Goal: Task Accomplishment & Management: Complete application form

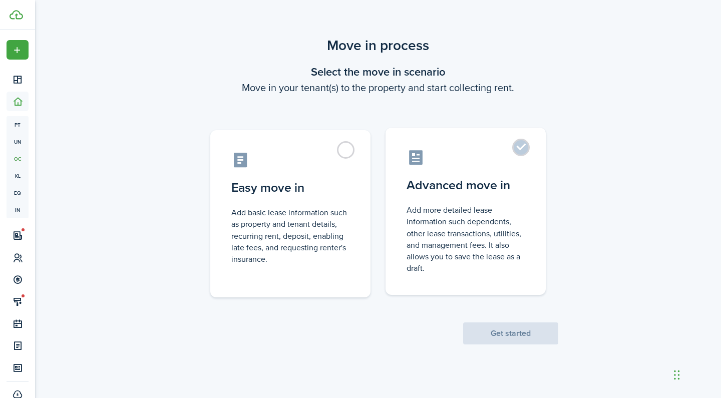
click at [501, 160] on control-radio-card-icon at bounding box center [466, 158] width 118 height 18
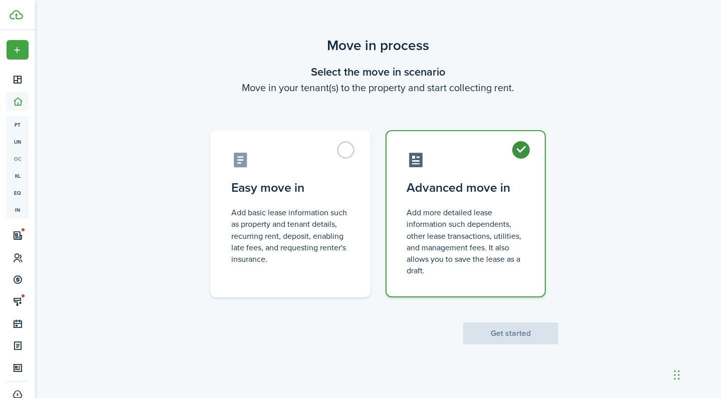
radio input "true"
click at [514, 337] on button "Get started" at bounding box center [510, 334] width 95 height 22
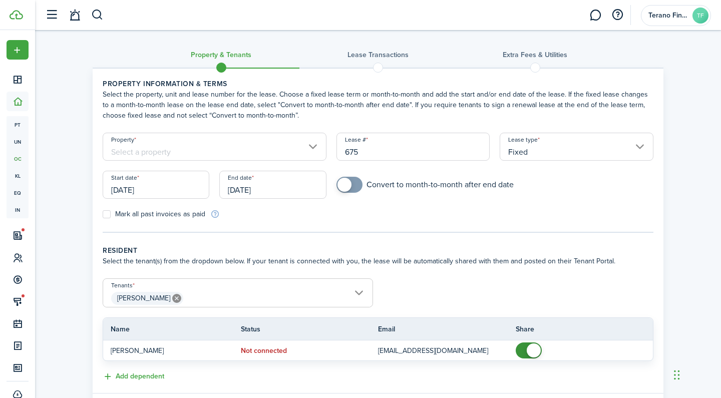
click at [134, 189] on input "[DATE]" at bounding box center [156, 185] width 107 height 28
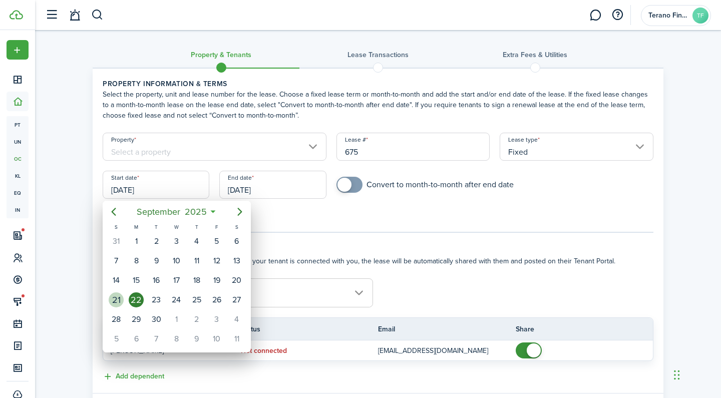
click at [118, 302] on div "21" at bounding box center [116, 300] width 15 height 15
type input "[DATE]"
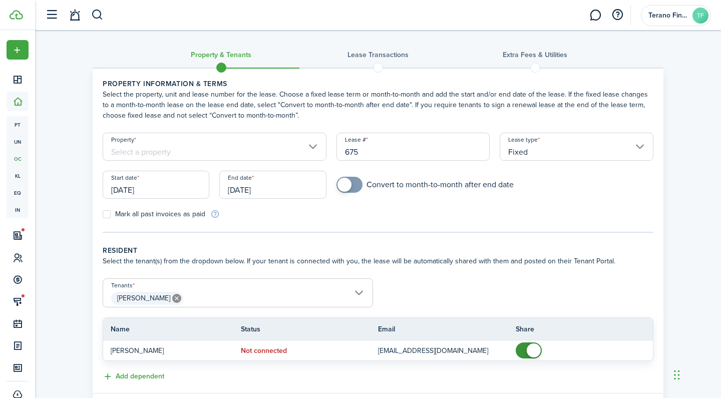
click at [286, 184] on input "[DATE]" at bounding box center [272, 185] width 107 height 28
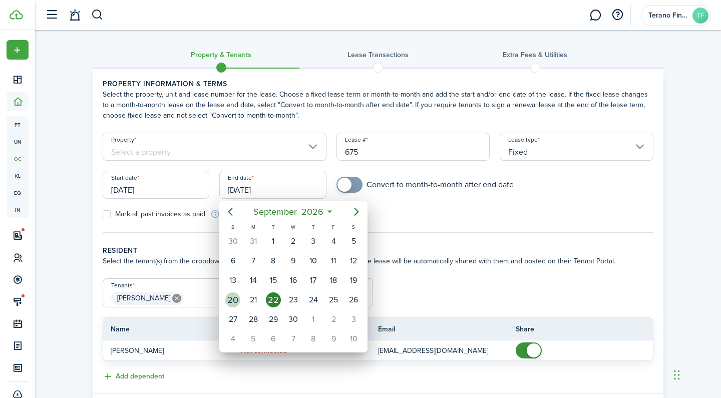
click at [233, 303] on div "20" at bounding box center [232, 300] width 15 height 15
type input "[DATE]"
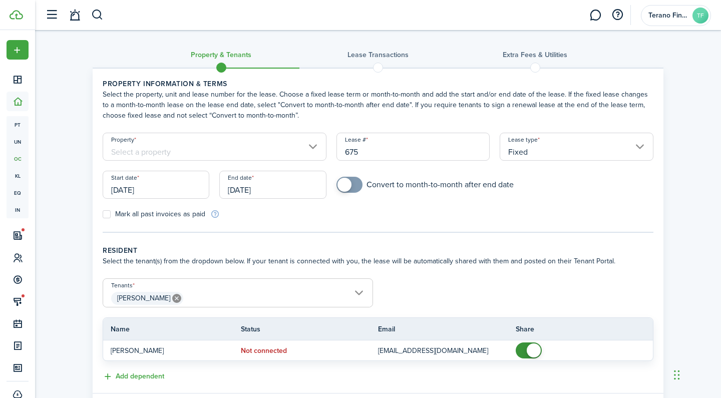
click at [257, 153] on input "Property" at bounding box center [215, 147] width 224 height 28
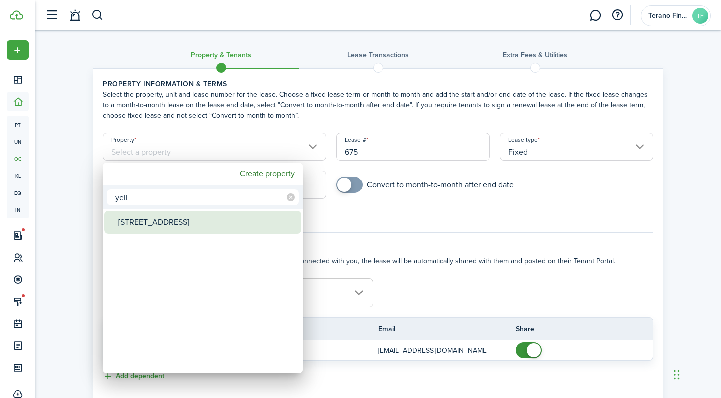
type input "yell"
click at [211, 220] on div "[STREET_ADDRESS]" at bounding box center [206, 222] width 177 height 23
type input "[STREET_ADDRESS]"
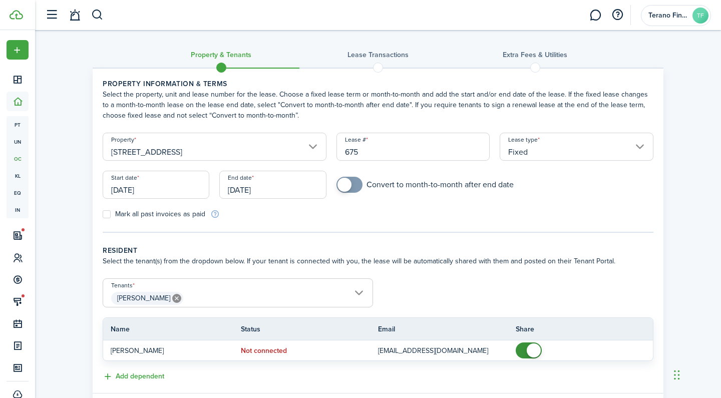
click at [484, 228] on tc-wizard-step "Property information & terms Select the property, unit and lease number for the…" at bounding box center [378, 156] width 551 height 154
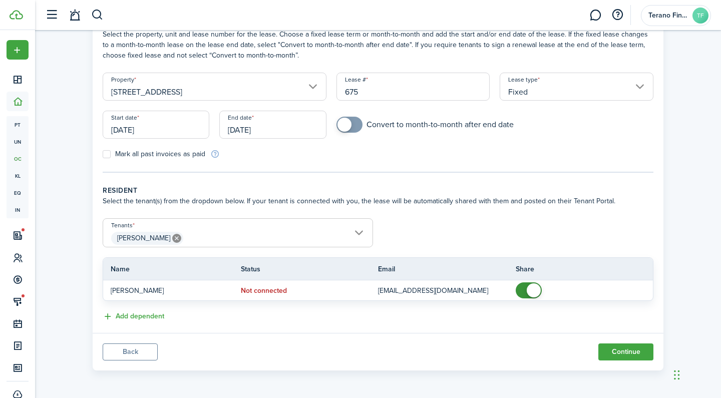
scroll to position [60, 0]
click at [232, 237] on span "[PERSON_NAME]" at bounding box center [238, 238] width 270 height 17
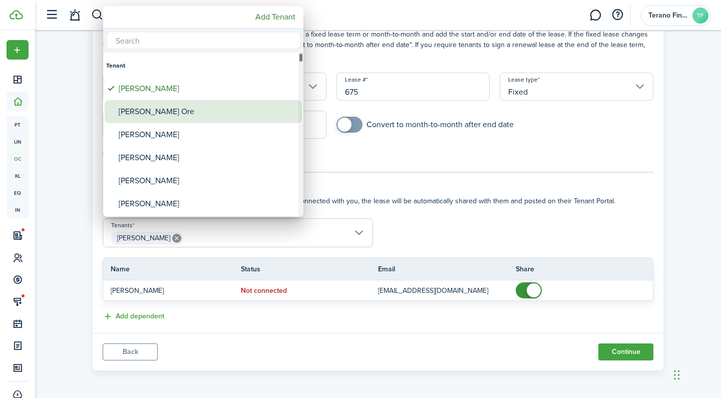
click at [175, 115] on div "[PERSON_NAME] Ore" at bounding box center [207, 111] width 177 height 23
type input "[PERSON_NAME], [PERSON_NAME]"
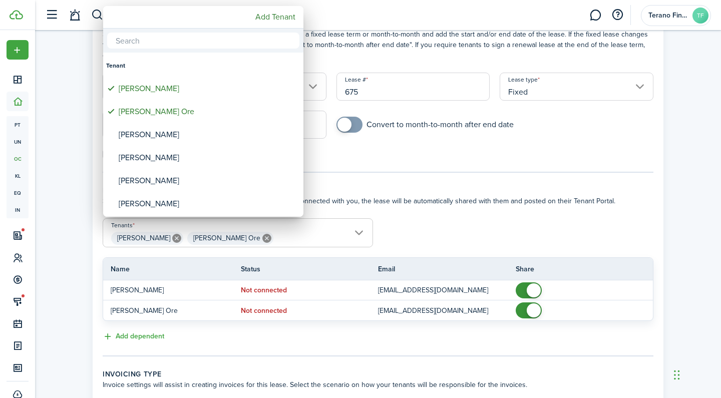
click at [527, 289] on div at bounding box center [361, 199] width 882 height 559
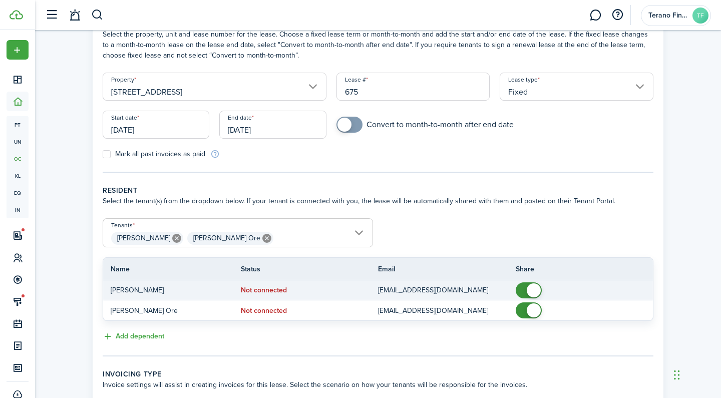
checkbox input "false"
click at [525, 290] on span at bounding box center [529, 291] width 10 height 16
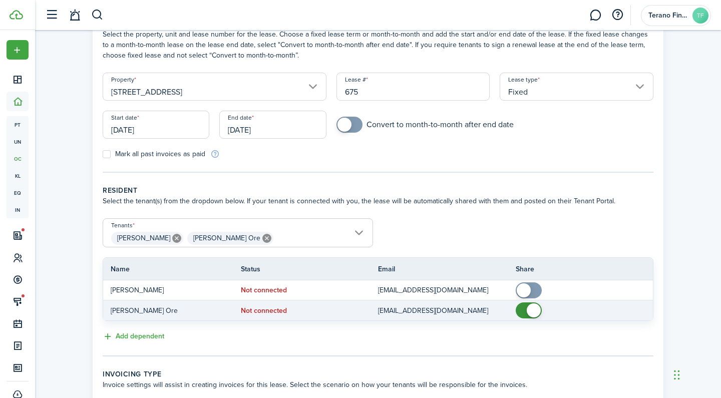
checkbox input "false"
click at [525, 311] on span at bounding box center [529, 311] width 10 height 16
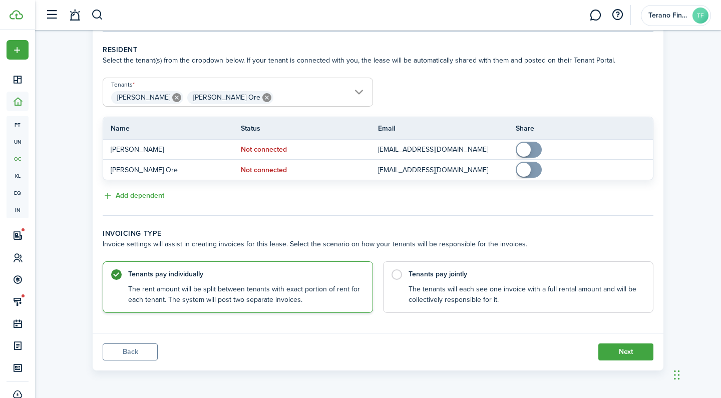
scroll to position [200, 0]
click at [484, 289] on control-radio-card-description "The tenants will each see one invoice with a full rental amount and will be col…" at bounding box center [526, 293] width 234 height 21
radio input "false"
radio input "true"
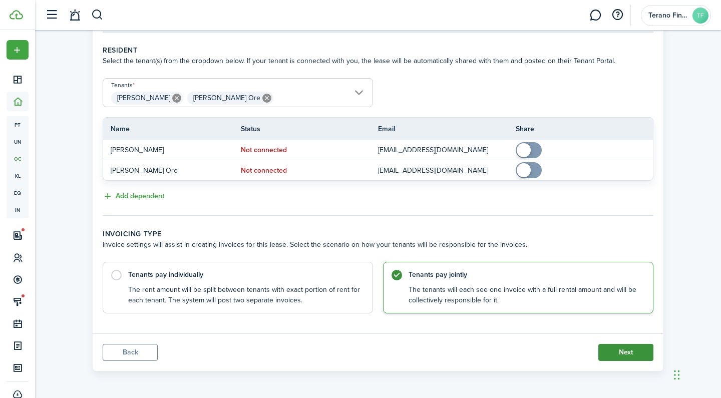
click at [630, 354] on button "Next" at bounding box center [626, 352] width 55 height 17
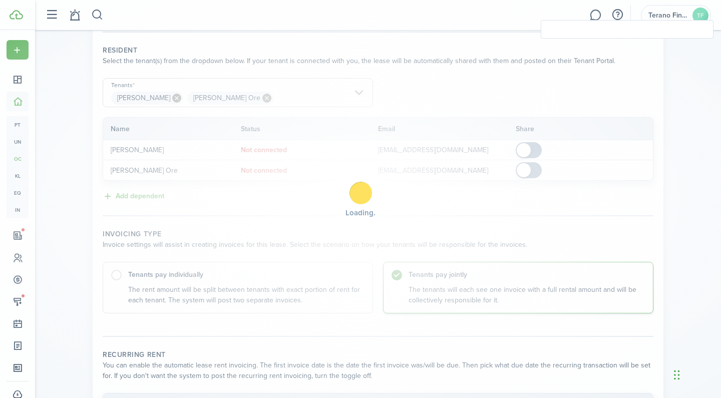
checkbox input "true"
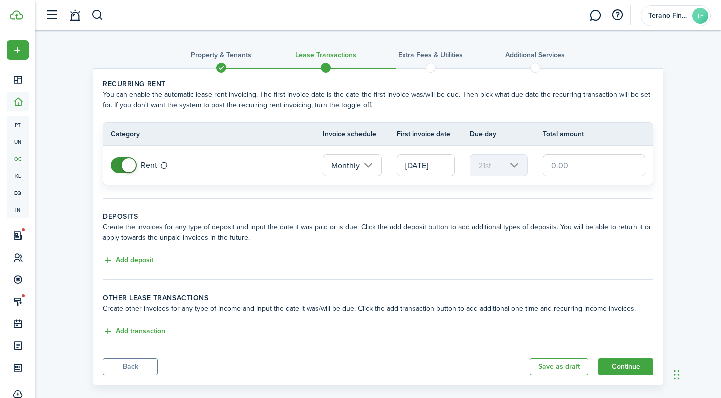
click at [434, 170] on input "[DATE]" at bounding box center [426, 165] width 58 height 22
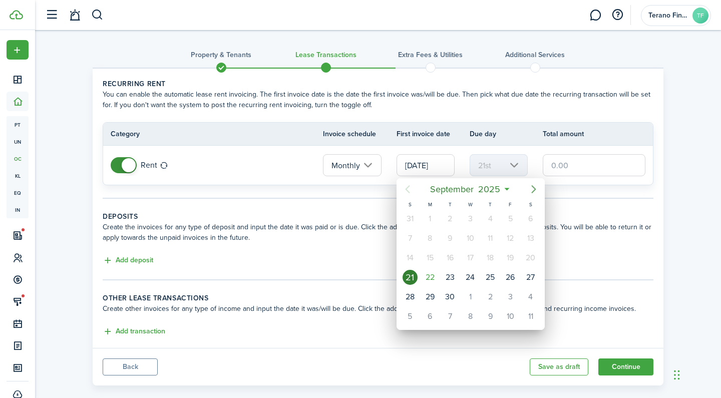
click at [534, 192] on icon "Next page" at bounding box center [534, 189] width 12 height 12
click at [532, 299] on div "1" at bounding box center [531, 297] width 15 height 15
type input "[DATE]"
type input "1st"
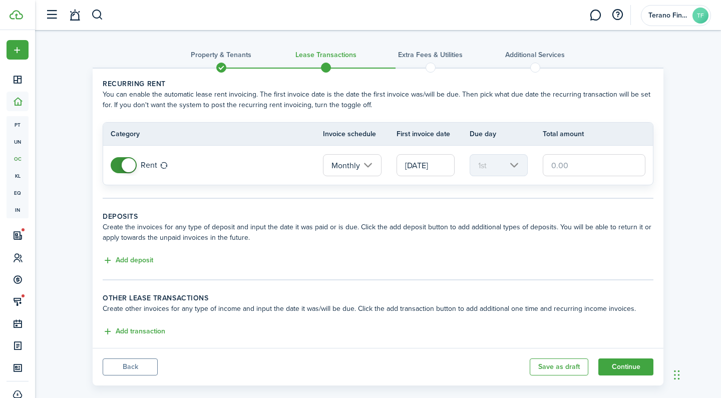
click at [569, 168] on input "text" at bounding box center [594, 165] width 103 height 22
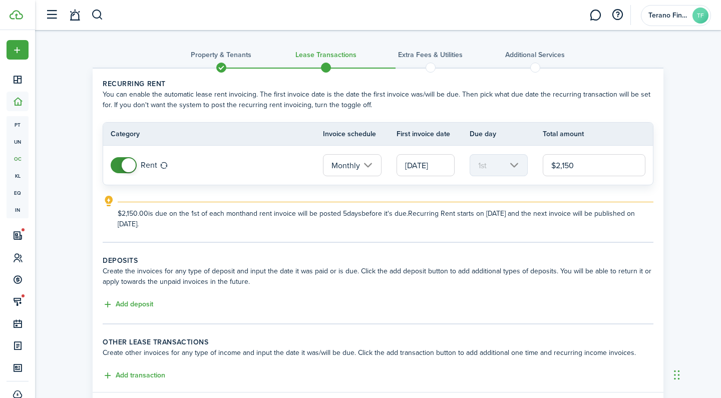
type input "$2,150.00"
click at [657, 219] on panel-main-body "Recurring rent You can enable the automatic lease rent invoicing. The first inv…" at bounding box center [378, 231] width 571 height 324
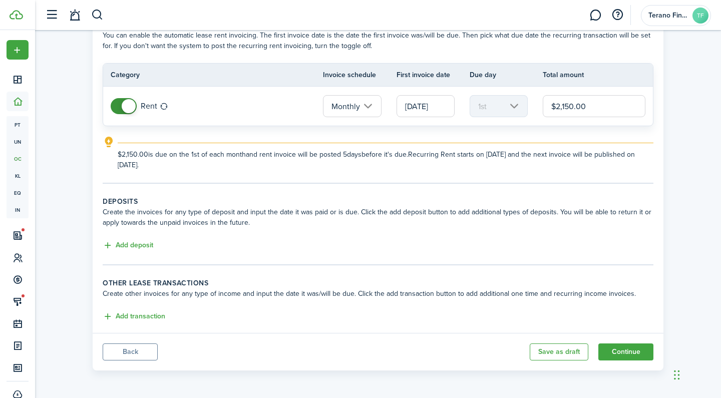
scroll to position [59, 0]
click at [140, 247] on button "Add deposit" at bounding box center [128, 246] width 51 height 12
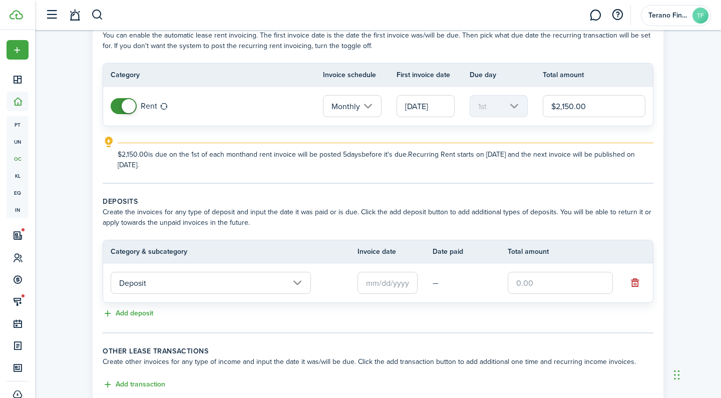
click at [197, 287] on input "Deposit" at bounding box center [211, 283] width 200 height 22
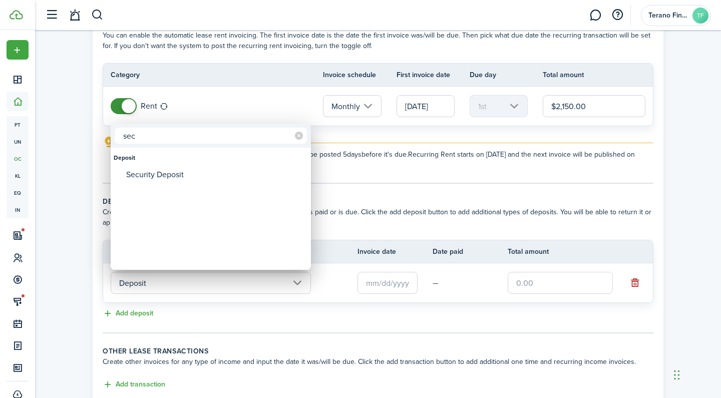
type input "sec"
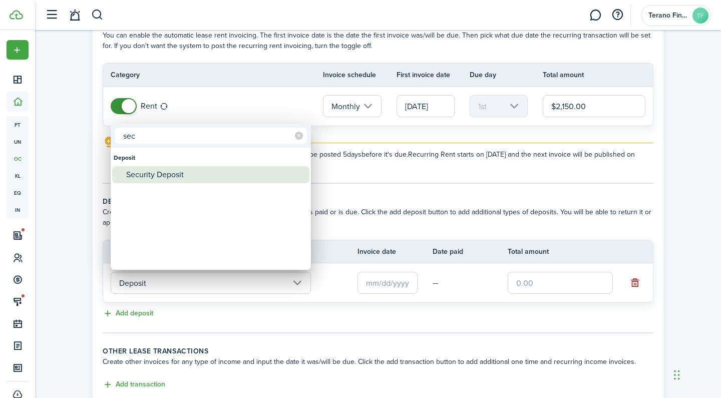
click at [206, 178] on div "Security Deposit" at bounding box center [214, 174] width 177 height 17
type input "Deposit / Security Deposit"
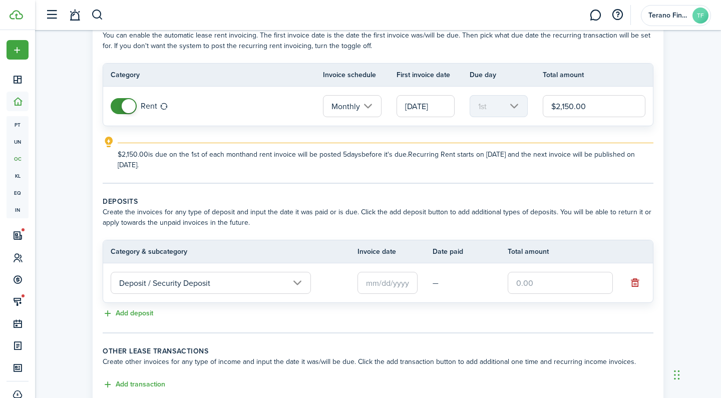
click at [397, 283] on input "text" at bounding box center [388, 283] width 60 height 22
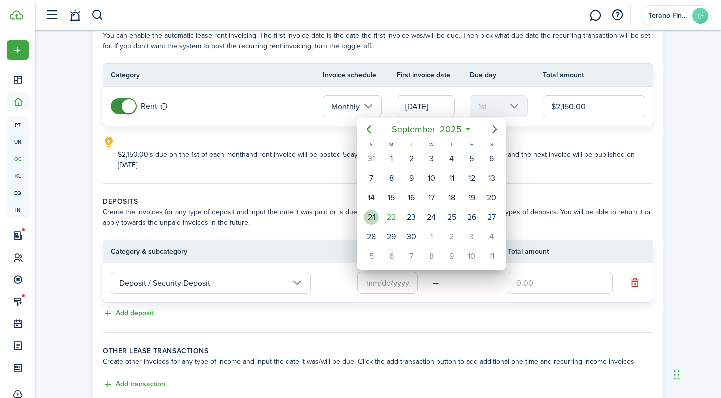
click at [369, 218] on div "21" at bounding box center [371, 217] width 15 height 15
type input "[DATE]"
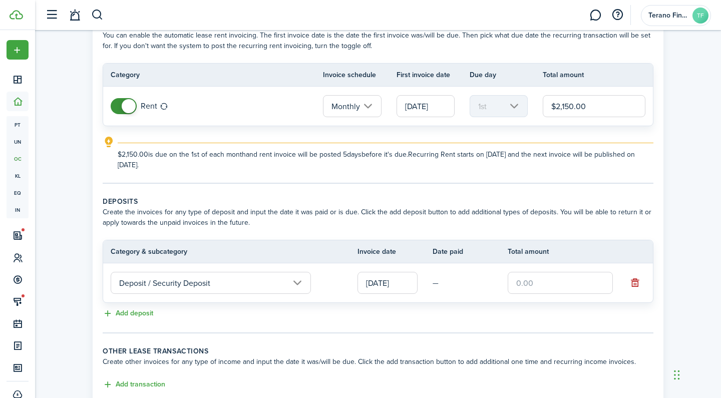
click at [544, 287] on input "text" at bounding box center [560, 283] width 105 height 22
type input "$3,000.00"
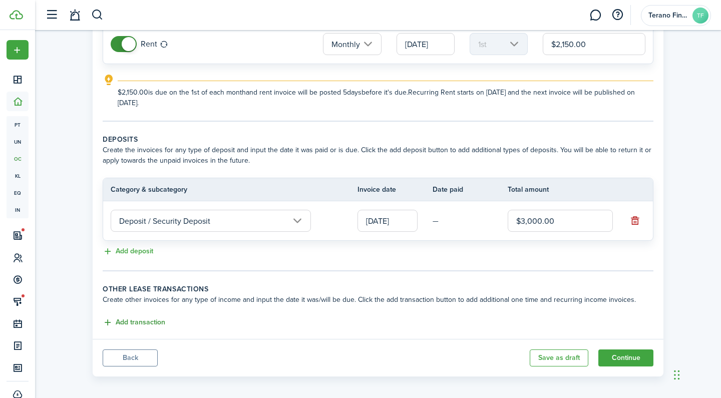
scroll to position [120, 0]
click at [153, 323] on button "Add transaction" at bounding box center [134, 324] width 63 height 12
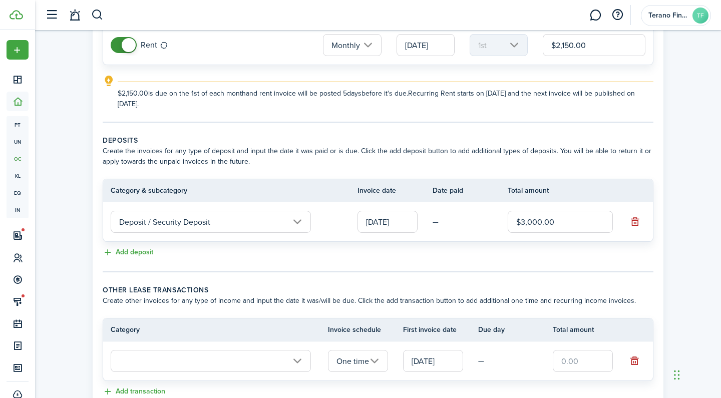
click at [244, 358] on input "text" at bounding box center [211, 361] width 200 height 22
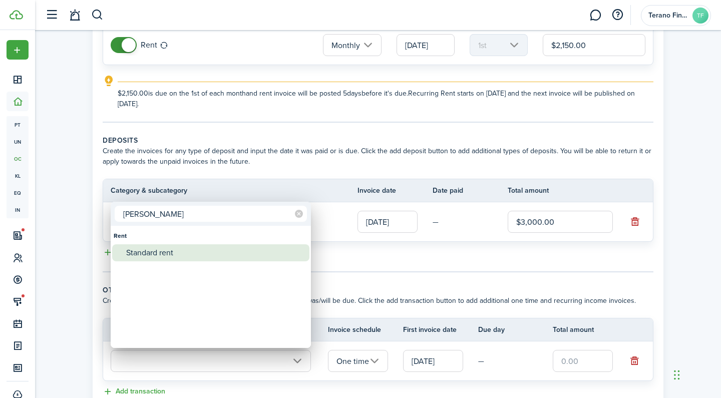
type input "[PERSON_NAME]"
click at [209, 252] on div "Standard rent" at bounding box center [214, 252] width 177 height 17
type input "Rent / Standard rent"
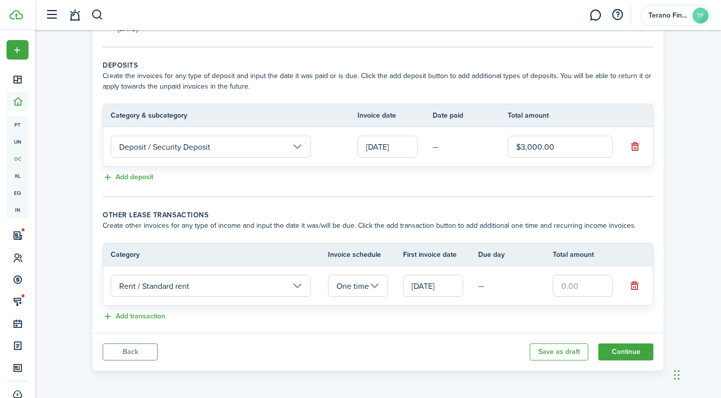
scroll to position [195, 0]
click at [579, 292] on input "text" at bounding box center [583, 286] width 60 height 22
click at [579, 292] on input "$2,150" at bounding box center [583, 286] width 60 height 22
type input "$2,150.00"
click at [464, 324] on panel-main-body "Recurring rent You can enable the automatic lease rent invoicing. The first inv…" at bounding box center [378, 103] width 571 height 460
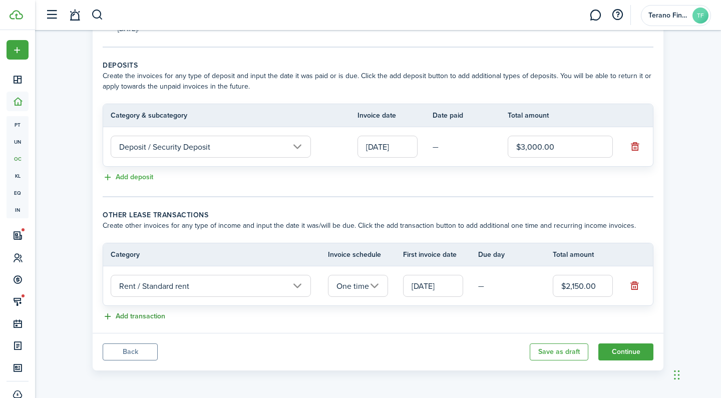
click at [134, 317] on button "Add transaction" at bounding box center [134, 317] width 63 height 12
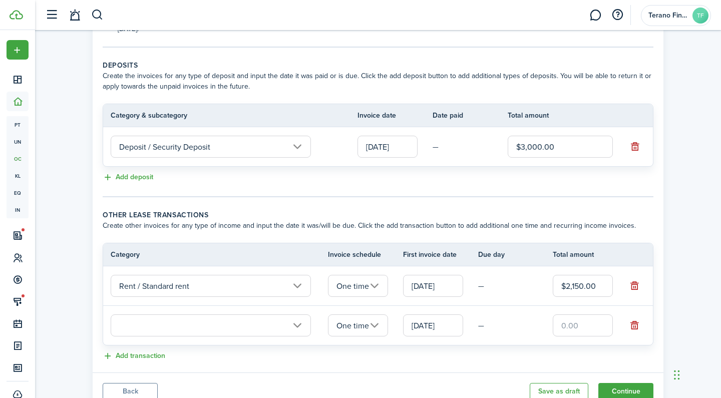
click at [203, 326] on input "text" at bounding box center [211, 326] width 200 height 22
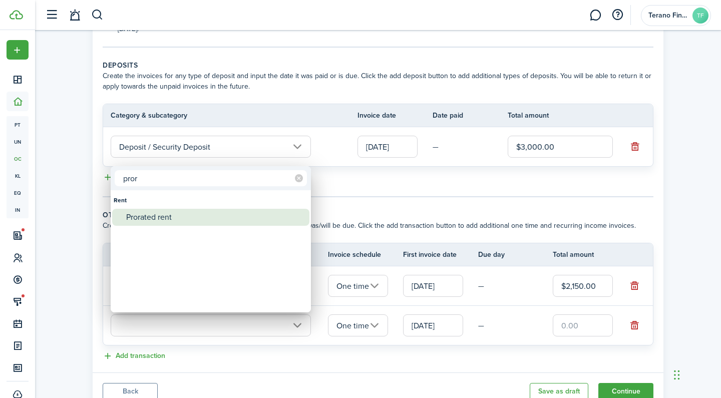
type input "pror"
click at [164, 216] on div "Prorated rent" at bounding box center [214, 217] width 177 height 17
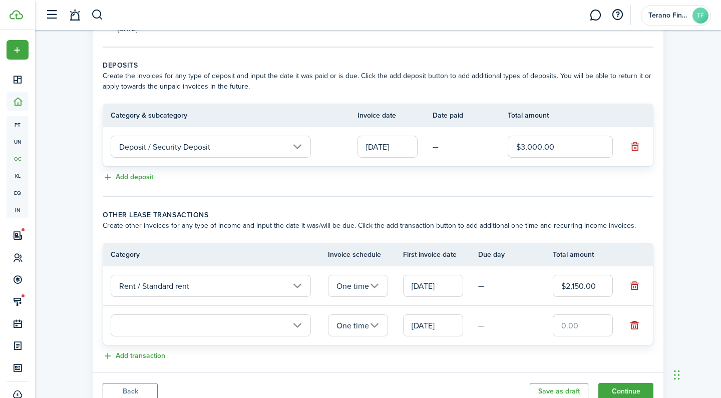
type input "Rent / Prorated rent"
click at [431, 323] on input "[DATE]" at bounding box center [433, 326] width 60 height 22
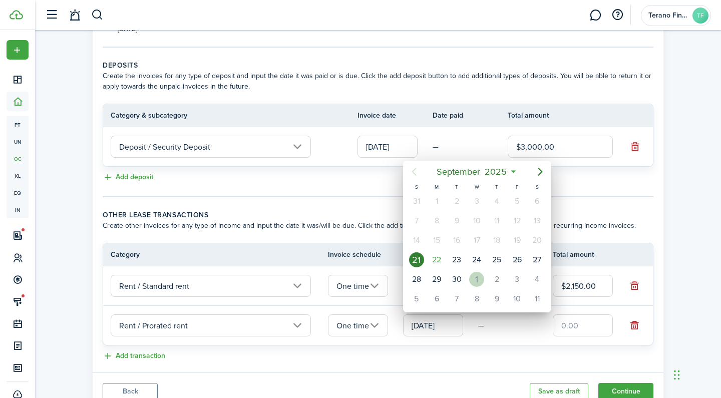
click at [477, 284] on div "1" at bounding box center [476, 279] width 15 height 15
type input "[DATE]"
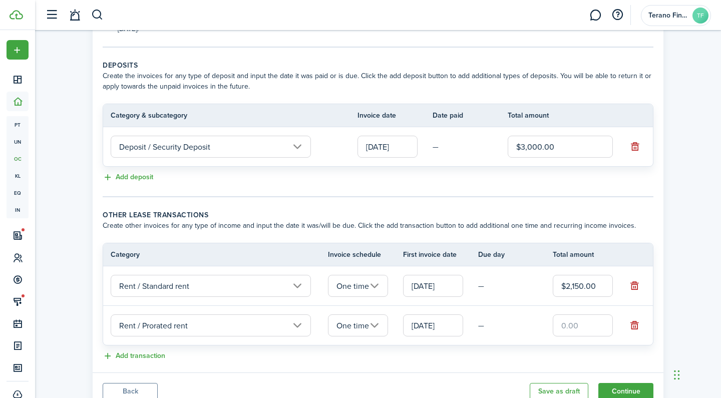
click at [591, 324] on input "text" at bounding box center [583, 326] width 60 height 22
type input "$716.67"
click at [520, 350] on lease-classic-other-transaction "Other lease transactions Create other invoices for any type of income and input…" at bounding box center [378, 286] width 551 height 153
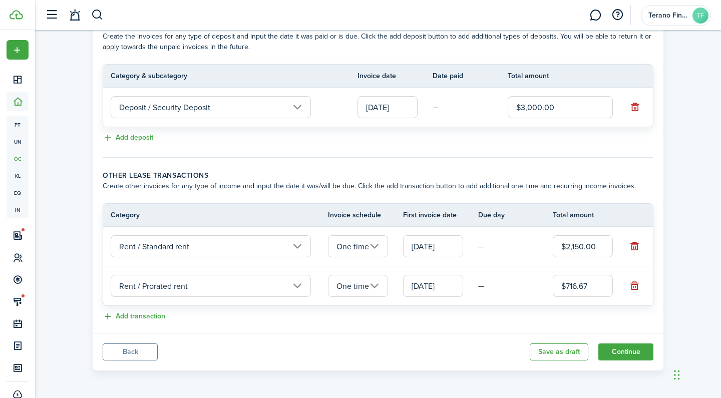
scroll to position [235, 0]
click at [632, 355] on button "Continue" at bounding box center [626, 352] width 55 height 17
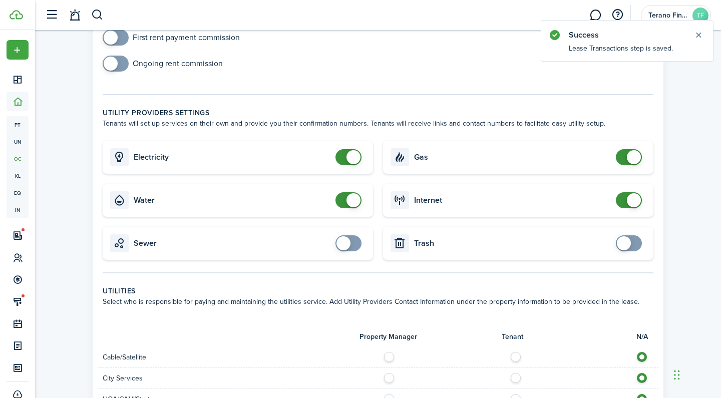
scroll to position [436, 0]
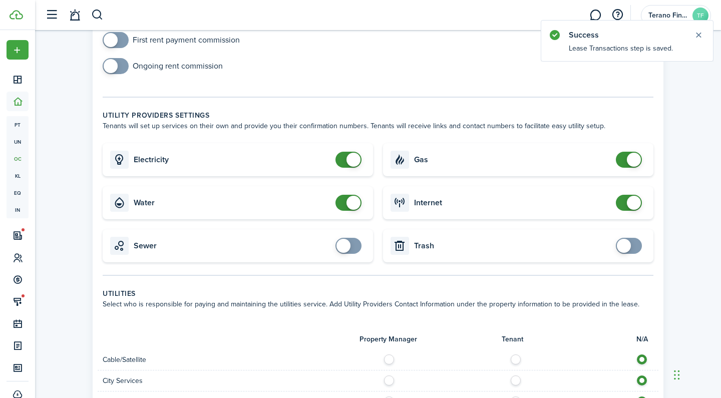
checkbox input "false"
click at [348, 163] on span at bounding box center [354, 160] width 14 height 14
checkbox input "false"
click at [348, 205] on span at bounding box center [354, 203] width 14 height 14
checkbox input "false"
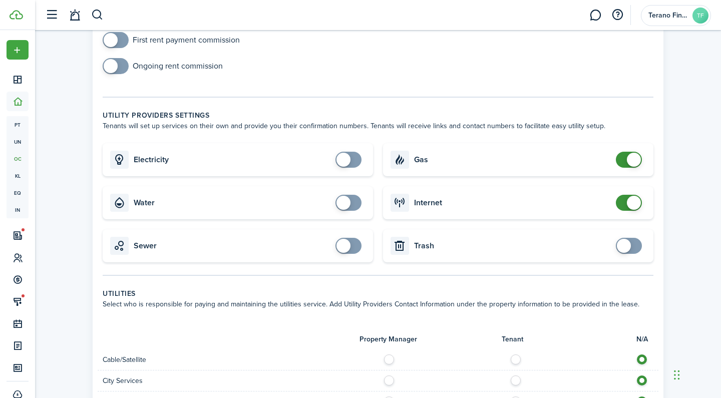
click at [628, 165] on span at bounding box center [629, 160] width 10 height 16
checkbox input "false"
click at [630, 204] on span at bounding box center [634, 203] width 14 height 14
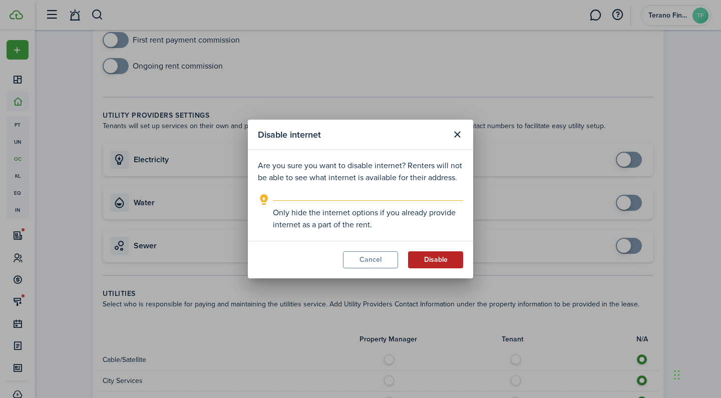
click at [442, 258] on button "Disable" at bounding box center [435, 260] width 55 height 17
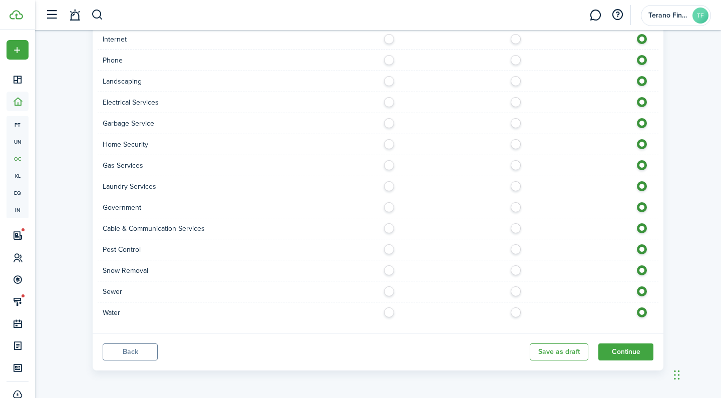
scroll to position [820, 0]
click at [614, 350] on button "Continue" at bounding box center [626, 352] width 55 height 17
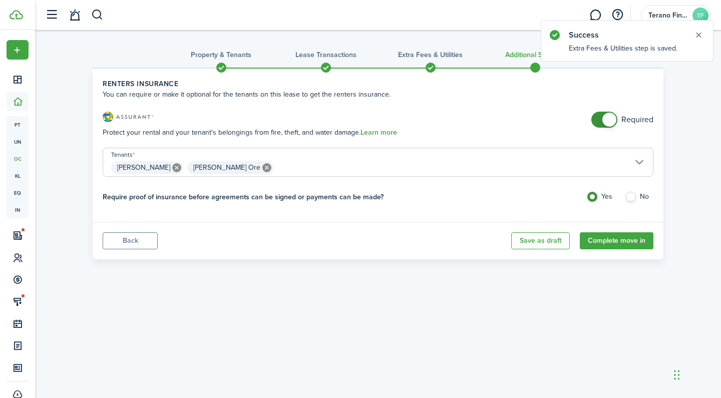
checkbox input "false"
click at [600, 114] on span at bounding box center [605, 120] width 10 height 16
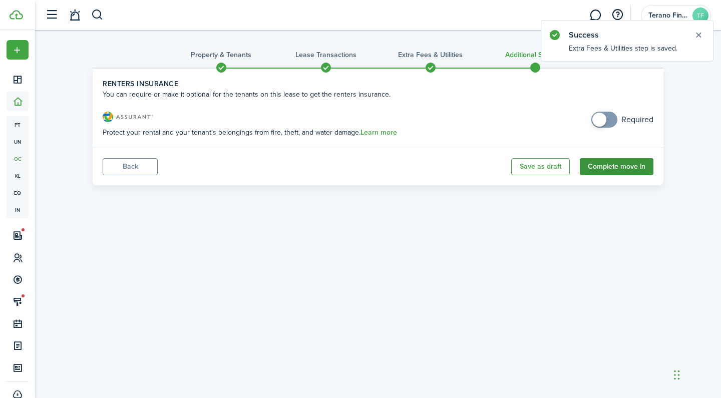
click at [635, 167] on button "Complete move in" at bounding box center [617, 166] width 74 height 17
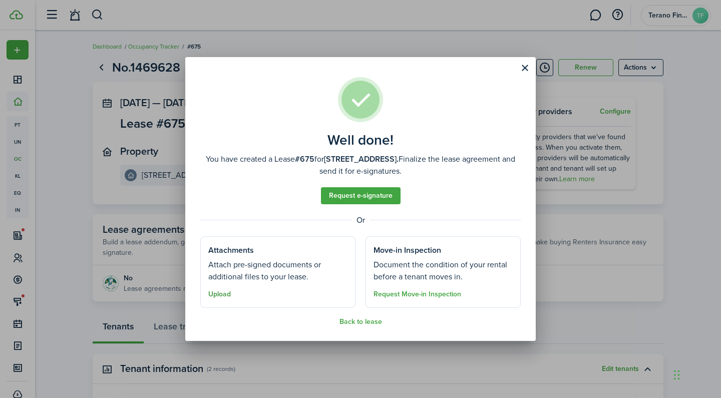
click at [225, 295] on button "Upload" at bounding box center [219, 295] width 23 height 8
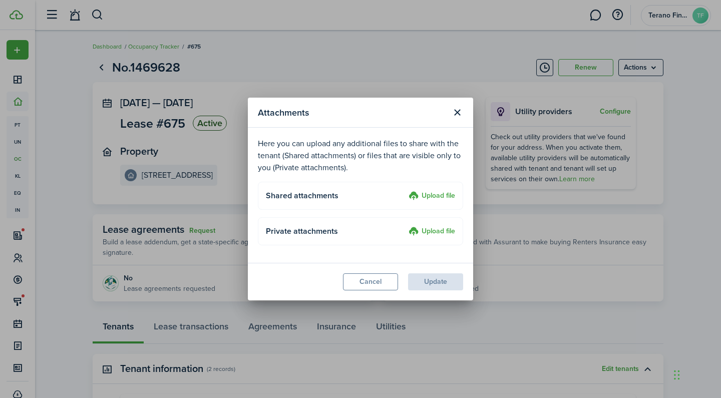
click at [431, 195] on label "Upload file" at bounding box center [432, 196] width 47 height 12
click at [405, 190] on input "Upload file" at bounding box center [405, 190] width 0 height 0
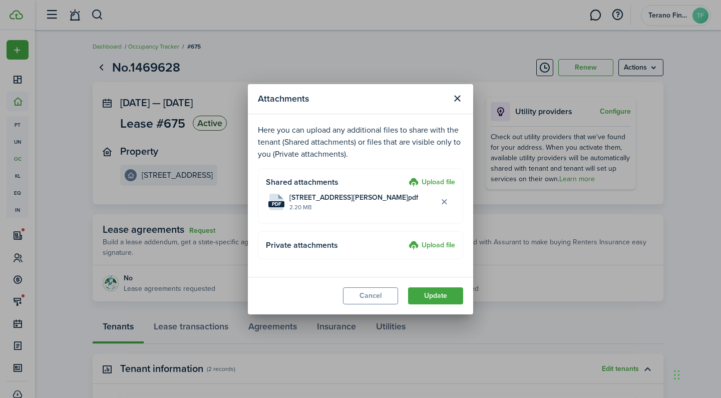
click at [427, 246] on label "Upload file" at bounding box center [432, 246] width 47 height 12
click at [405, 240] on input "Upload file" at bounding box center [405, 240] width 0 height 0
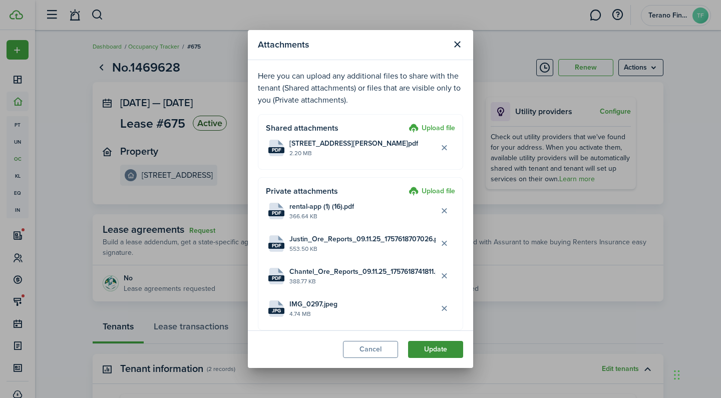
click at [440, 354] on button "Update" at bounding box center [435, 349] width 55 height 17
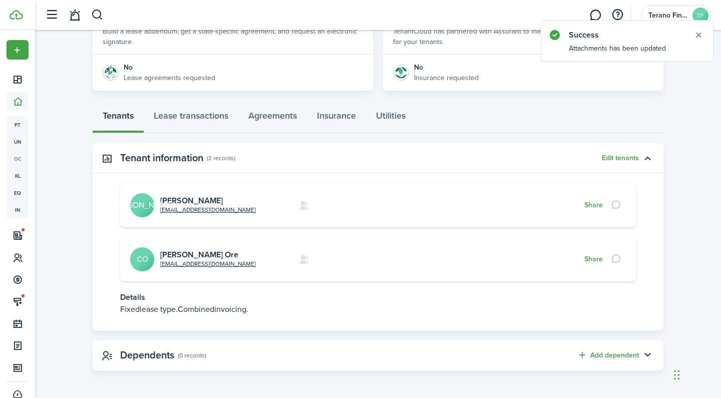
scroll to position [210, 0]
click at [176, 257] on link "[PERSON_NAME] Ore" at bounding box center [199, 256] width 78 height 12
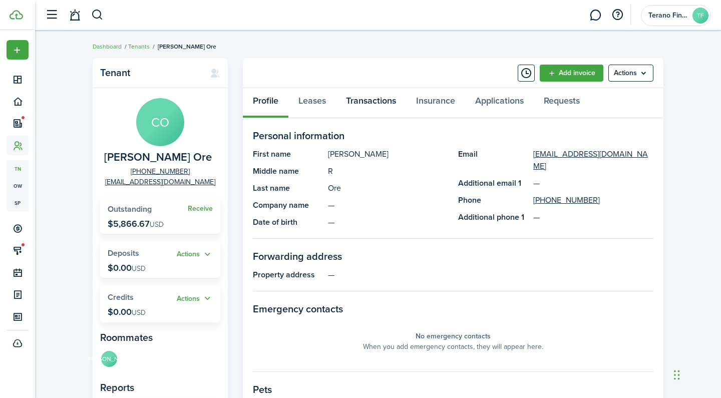
click at [374, 105] on link "Transactions" at bounding box center [371, 103] width 70 height 30
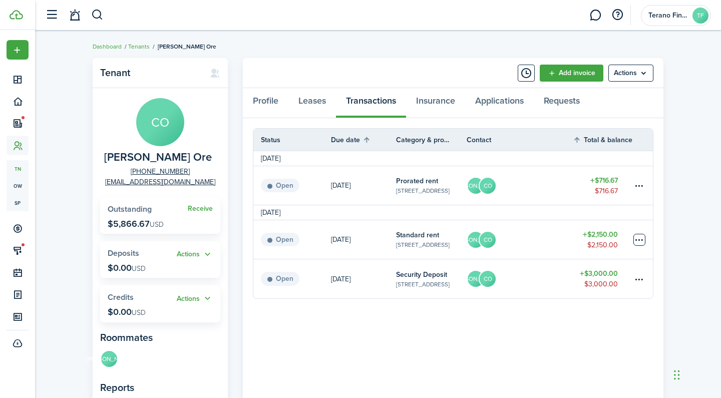
click at [643, 237] on table-menu-btn-icon at bounding box center [640, 240] width 12 height 12
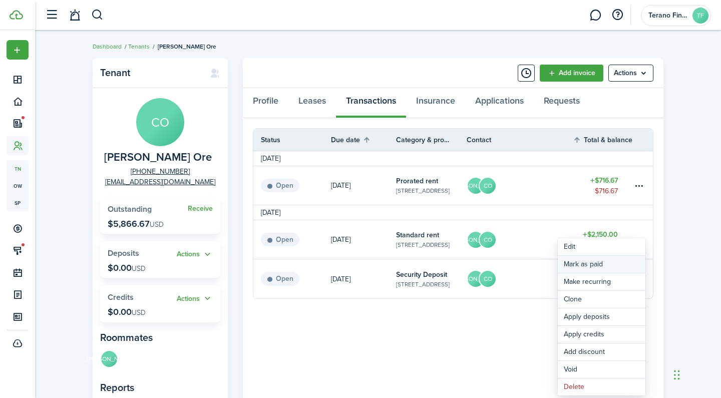
click at [592, 266] on link "Mark as paid" at bounding box center [602, 264] width 88 height 17
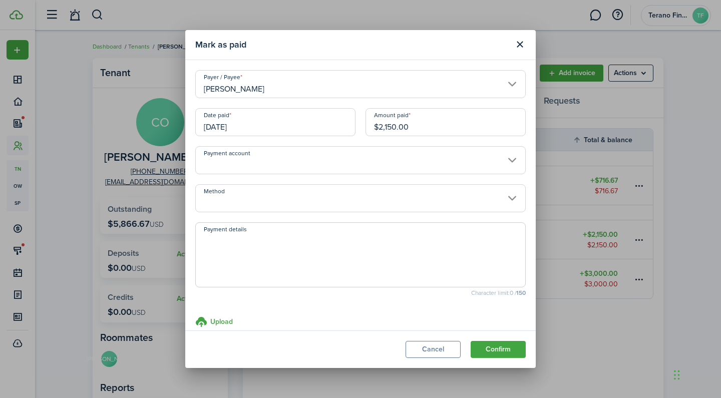
click at [348, 159] on input "Payment account" at bounding box center [360, 160] width 331 height 28
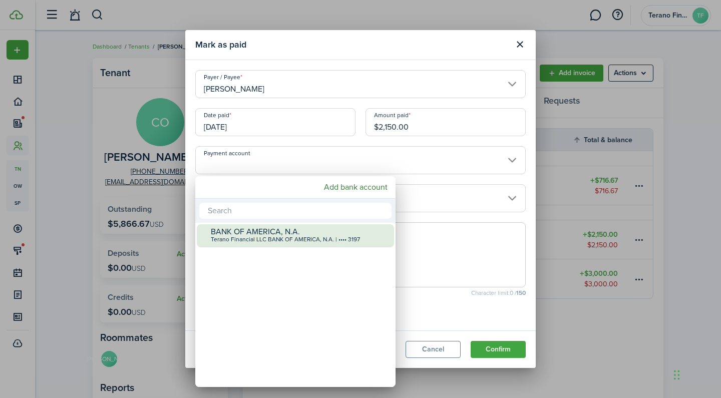
click at [318, 240] on div "Terano Financial LLC BANK OF AMERICA, N.A. | •••• 3197" at bounding box center [299, 239] width 177 height 7
type input "•••• •••• •••• 3197"
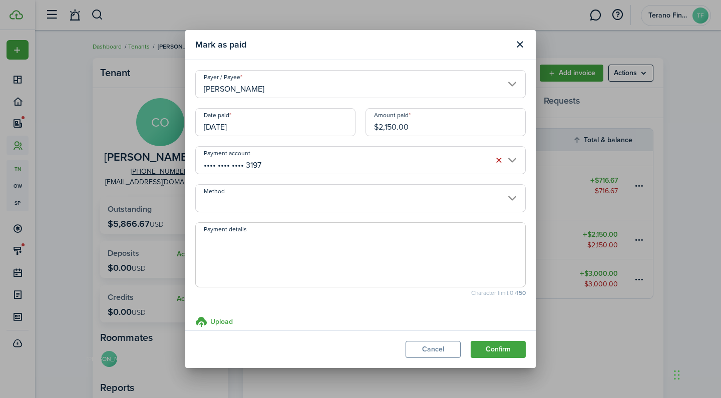
click at [344, 203] on input "Method" at bounding box center [360, 198] width 331 height 28
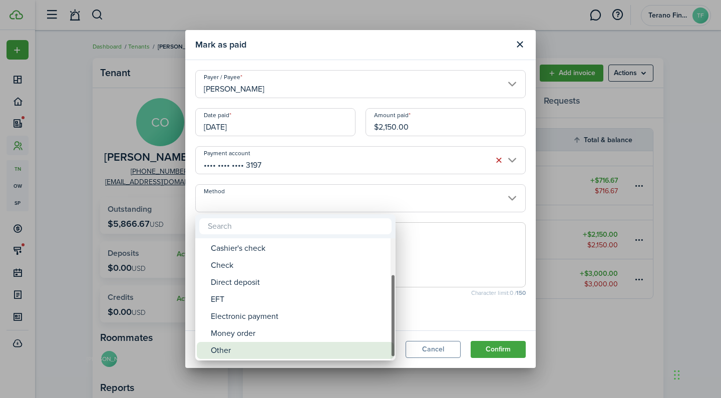
click at [275, 349] on div "Other" at bounding box center [299, 350] width 177 height 17
type input "Other"
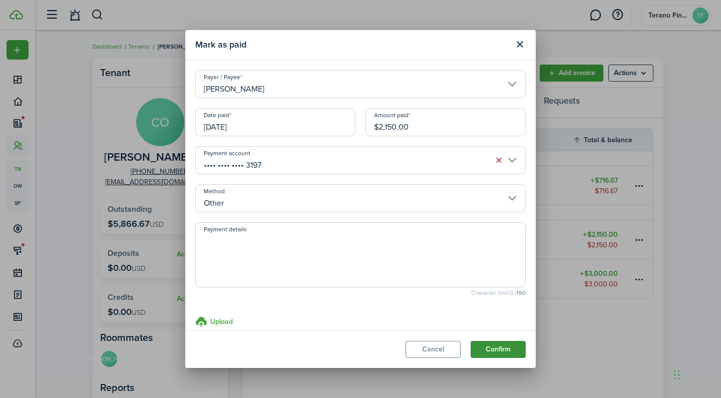
click at [490, 355] on button "Confirm" at bounding box center [498, 349] width 55 height 17
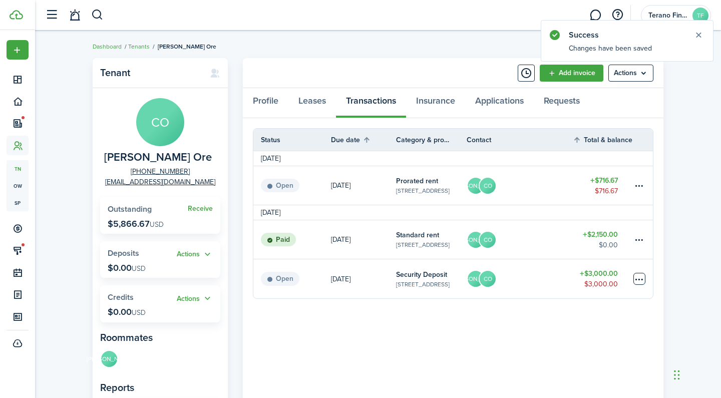
click at [640, 278] on table-menu-btn-icon at bounding box center [640, 279] width 12 height 12
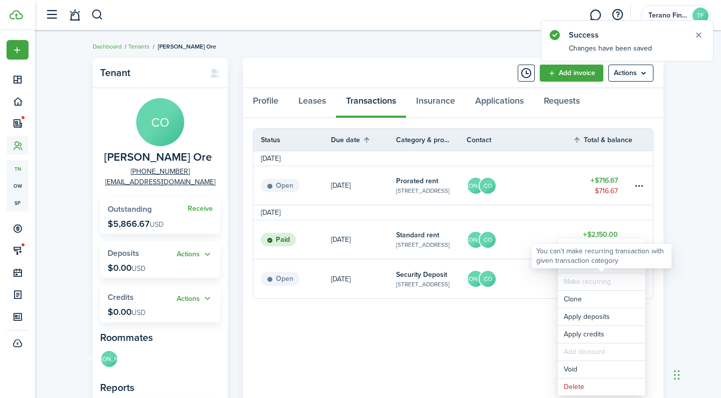
click at [598, 269] on div at bounding box center [602, 265] width 8 height 8
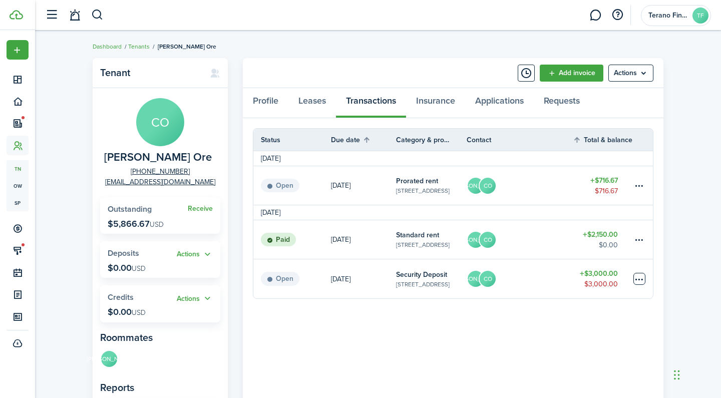
click at [640, 277] on table-menu-btn-icon "Open menu" at bounding box center [640, 279] width 12 height 12
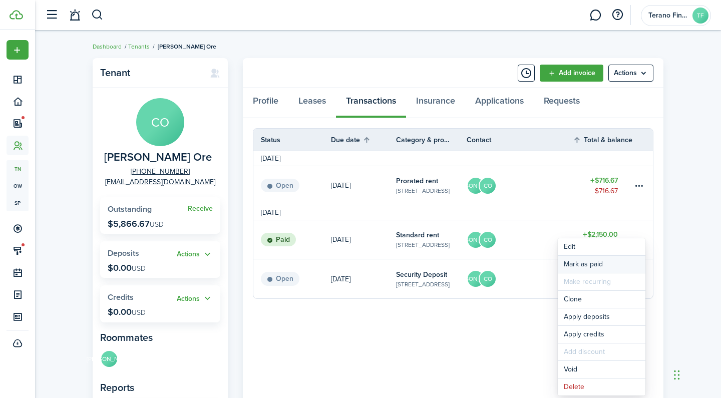
click at [581, 263] on link "Mark as paid" at bounding box center [602, 264] width 88 height 17
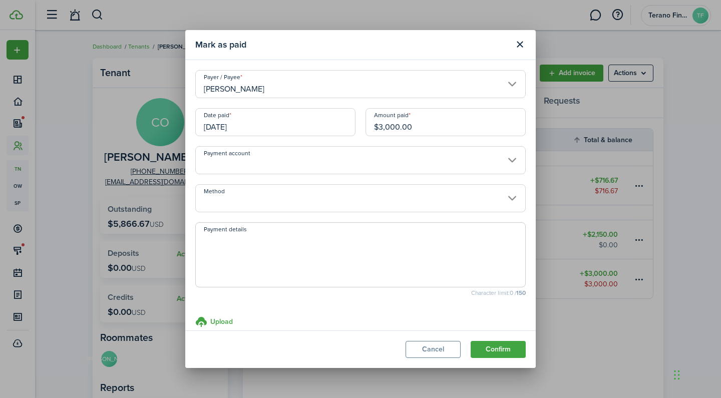
click at [377, 165] on input "Payment account" at bounding box center [360, 160] width 331 height 28
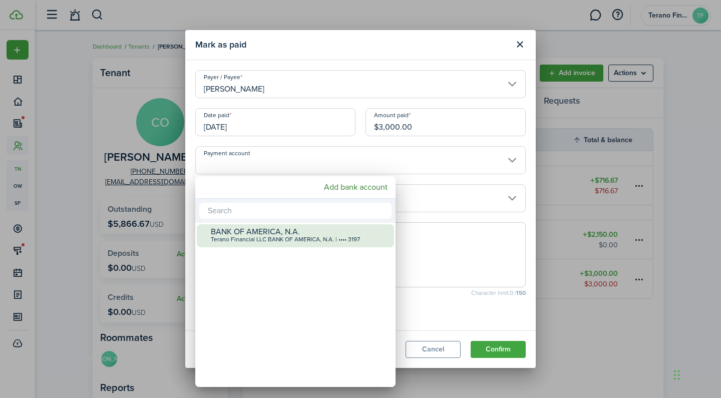
click at [312, 240] on div "Terano Financial LLC BANK OF AMERICA, N.A. | •••• 3197" at bounding box center [299, 239] width 177 height 7
type input "•••• •••• •••• 3197"
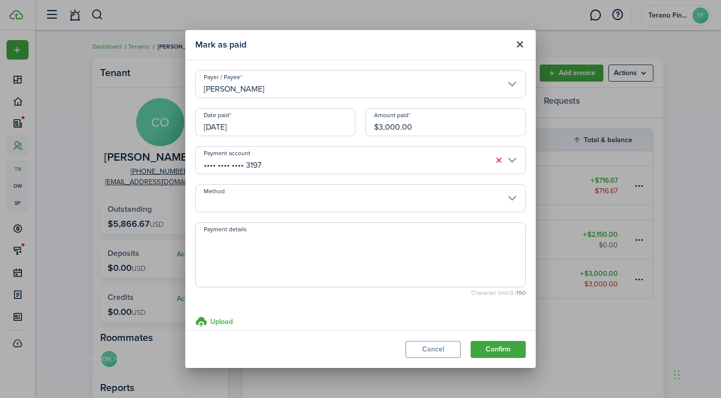
click at [336, 203] on input "Method" at bounding box center [360, 198] width 331 height 28
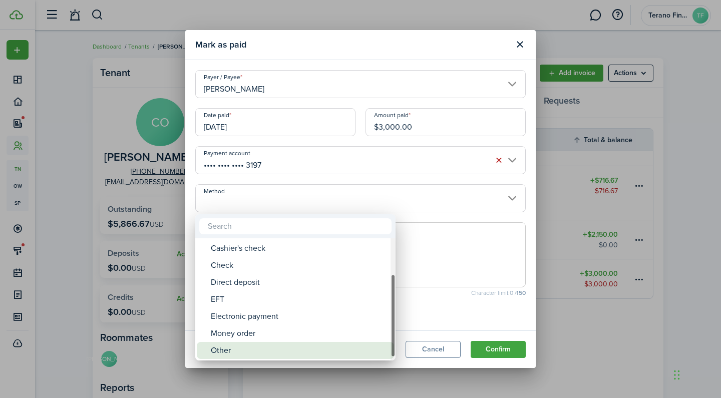
click at [253, 347] on div "Other" at bounding box center [299, 350] width 177 height 17
type input "Other"
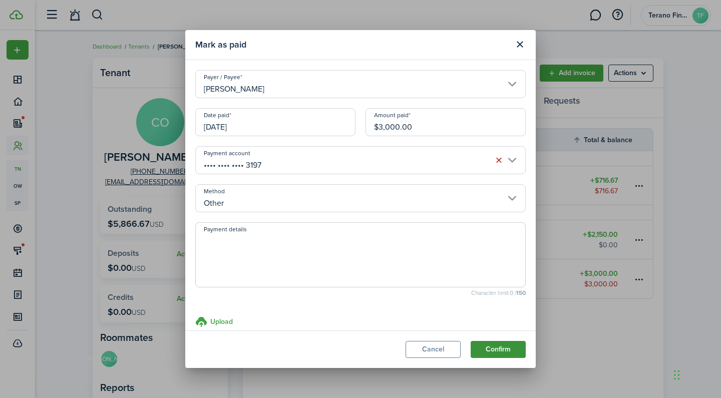
click at [500, 347] on button "Confirm" at bounding box center [498, 349] width 55 height 17
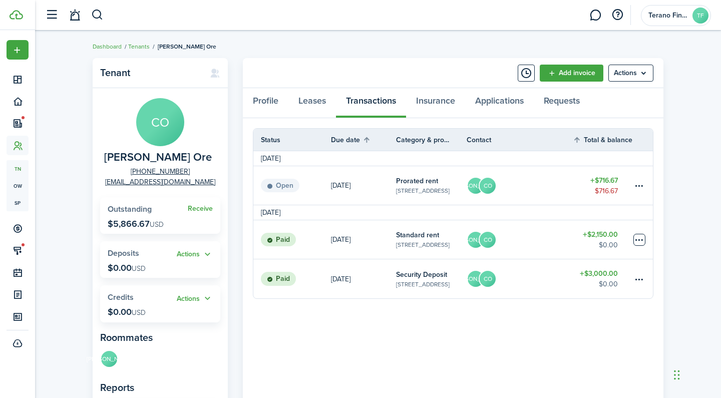
click at [638, 241] on table-menu-btn-icon at bounding box center [640, 240] width 12 height 12
click at [582, 261] on button "Edit" at bounding box center [602, 259] width 88 height 17
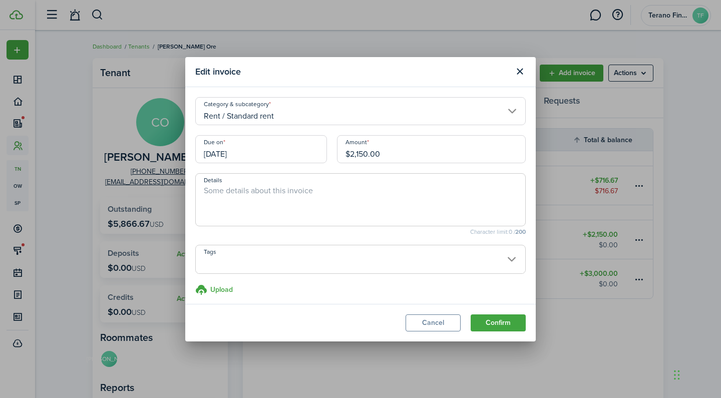
click at [368, 210] on textarea "Details" at bounding box center [361, 203] width 330 height 36
type textarea "paid by tenant to the agent"
click at [503, 327] on button "Confirm" at bounding box center [498, 323] width 55 height 17
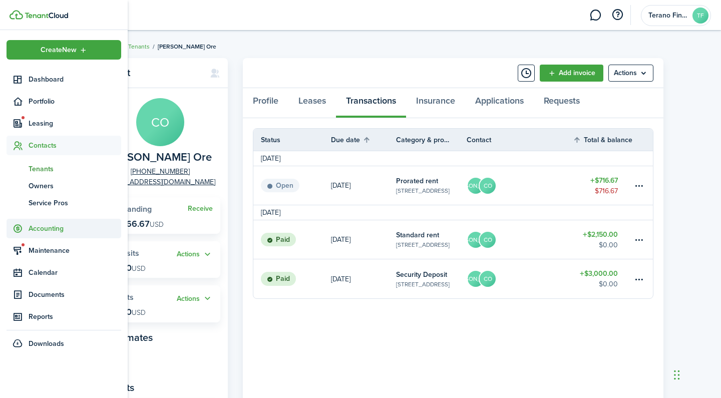
click at [51, 231] on span "Accounting" at bounding box center [75, 228] width 93 height 11
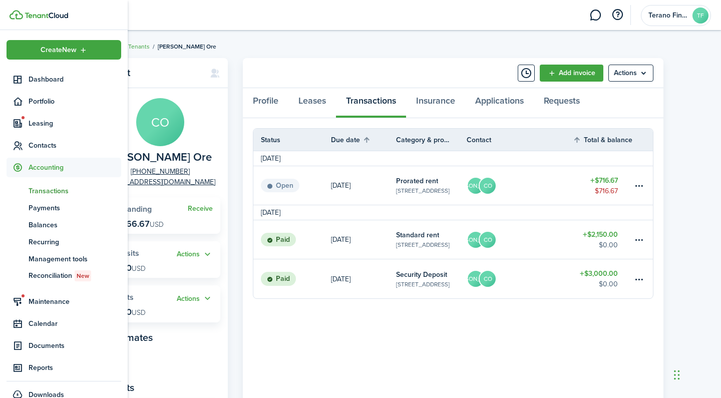
click at [57, 193] on span "Transactions" at bounding box center [75, 191] width 93 height 11
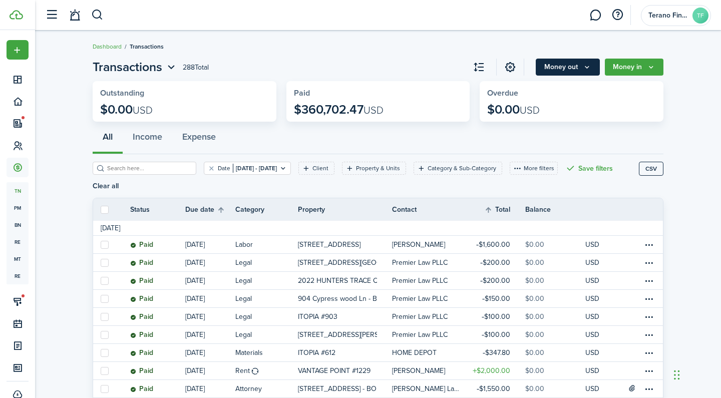
click at [569, 71] on button "Money out" at bounding box center [568, 67] width 64 height 17
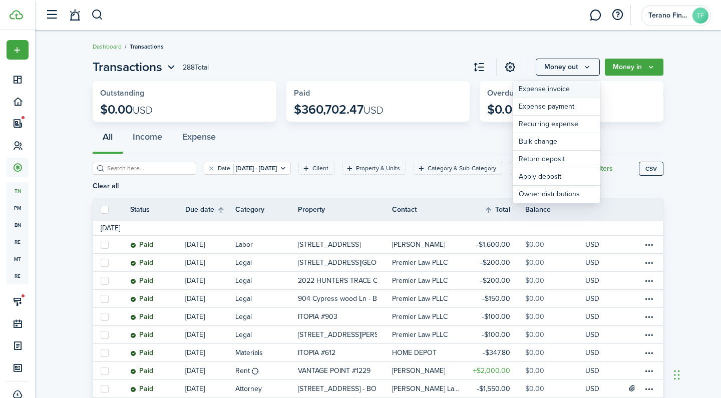
click at [547, 87] on link "Expense invoice" at bounding box center [557, 90] width 88 height 18
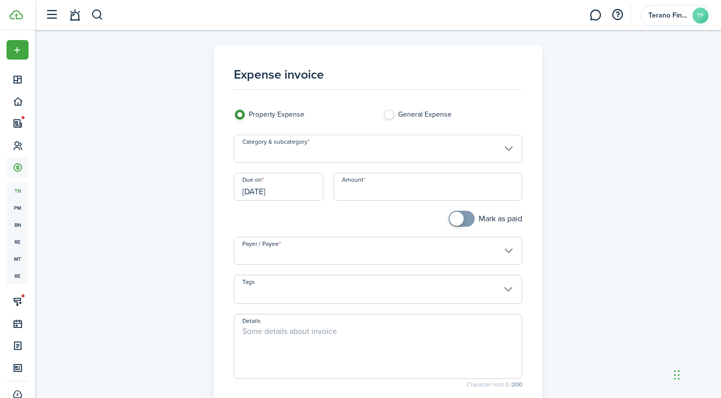
click at [357, 191] on input "Amount" at bounding box center [428, 187] width 189 height 28
click at [376, 159] on input "Category & subcategory" at bounding box center [378, 149] width 289 height 28
type input "$2,150.00"
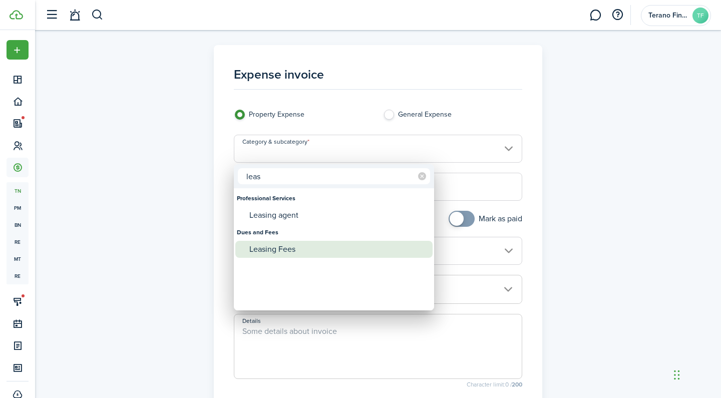
type input "leas"
click at [327, 248] on div "Leasing Fees" at bounding box center [338, 249] width 177 height 17
type input "Dues and Fees / Leasing Fees"
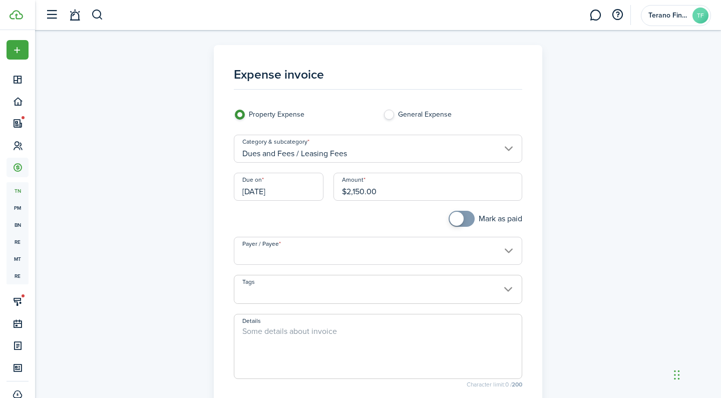
checkbox input "true"
click at [467, 220] on span at bounding box center [462, 219] width 10 height 16
click at [407, 240] on input "Payer / Payee" at bounding box center [378, 251] width 289 height 28
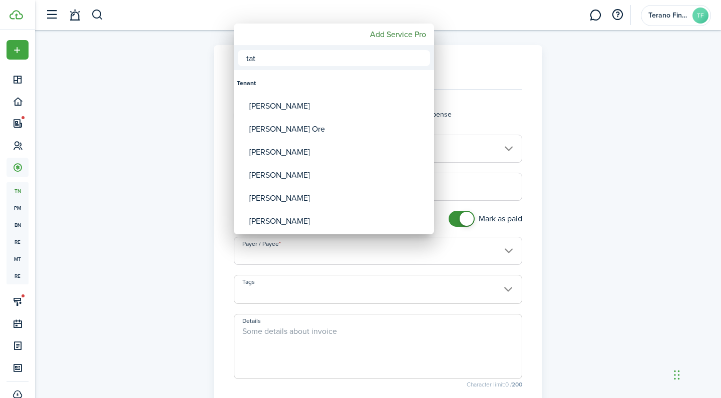
type input "taty"
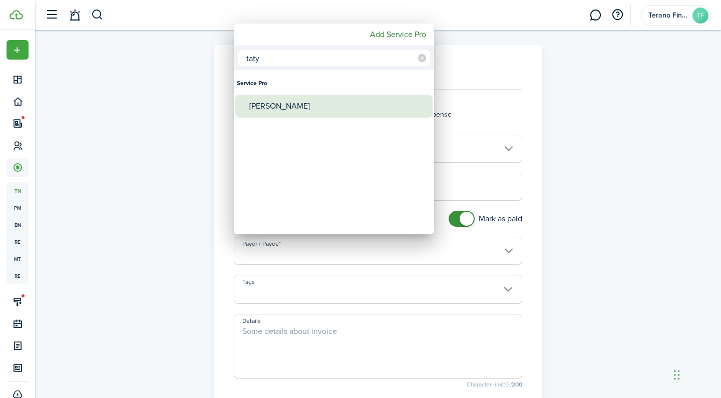
click at [346, 110] on div "[PERSON_NAME]" at bounding box center [338, 106] width 177 height 23
type input "[PERSON_NAME]"
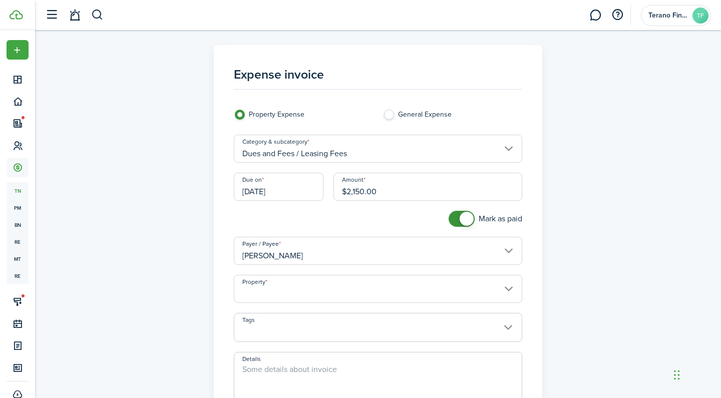
click at [348, 292] on input "Property" at bounding box center [378, 289] width 289 height 28
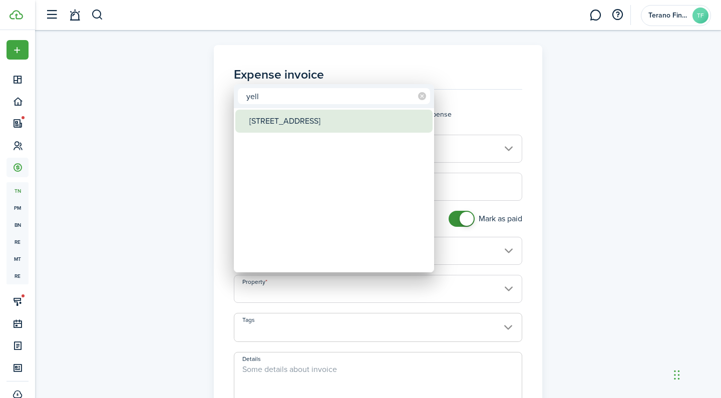
type input "yell"
click at [375, 117] on div "[STREET_ADDRESS]" at bounding box center [338, 121] width 177 height 23
type input "[STREET_ADDRESS]"
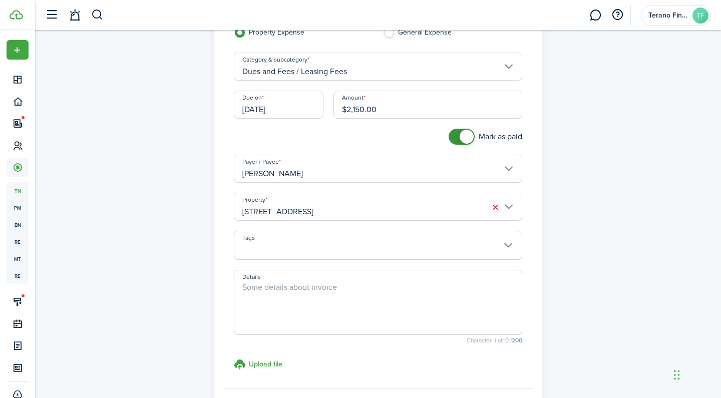
scroll to position [84, 0]
click at [377, 296] on textarea "Details" at bounding box center [378, 304] width 288 height 48
type textarea "t"
type textarea "paid by tenant to the agent"
click at [660, 269] on div "Expense invoice Property Expense General Expense Category & subcategory Dues an…" at bounding box center [378, 200] width 581 height 478
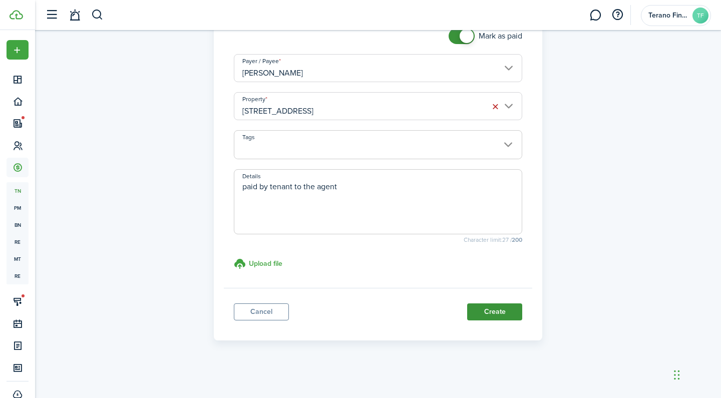
scroll to position [182, 0]
click at [513, 312] on button "Create" at bounding box center [494, 312] width 55 height 17
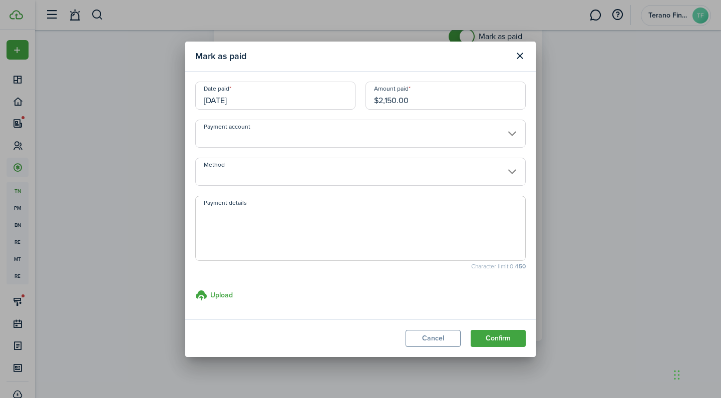
click at [352, 138] on input "Payment account" at bounding box center [360, 134] width 331 height 28
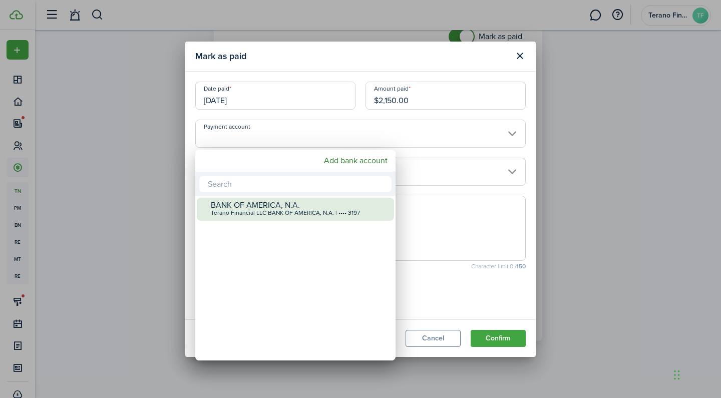
click at [267, 205] on div "BANK OF AMERICA, N.A." at bounding box center [299, 205] width 177 height 9
type input "•••• •••• •••• 3197"
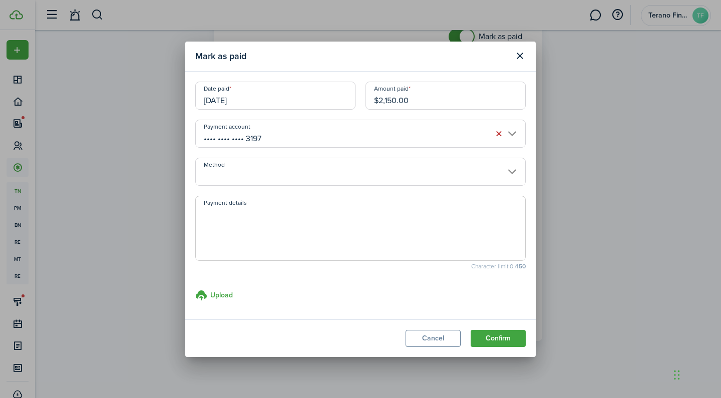
click at [328, 165] on input "Method" at bounding box center [360, 172] width 331 height 28
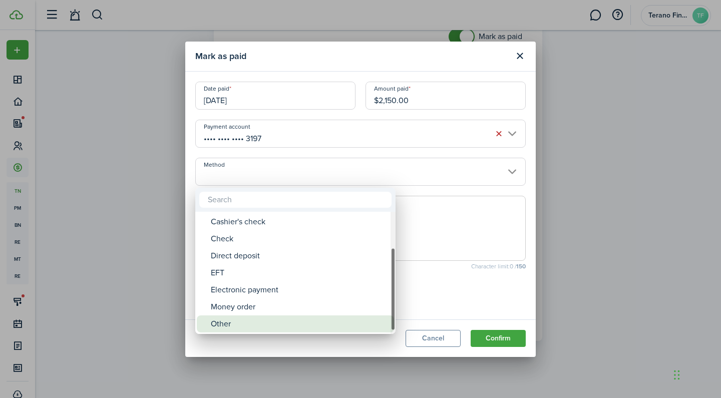
click at [270, 324] on div "Other" at bounding box center [299, 324] width 177 height 17
type input "Other"
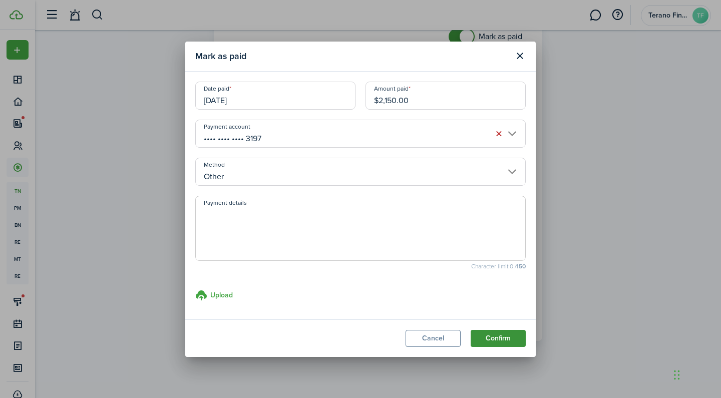
click at [510, 338] on button "Confirm" at bounding box center [498, 338] width 55 height 17
